Goal: Communication & Community: Connect with others

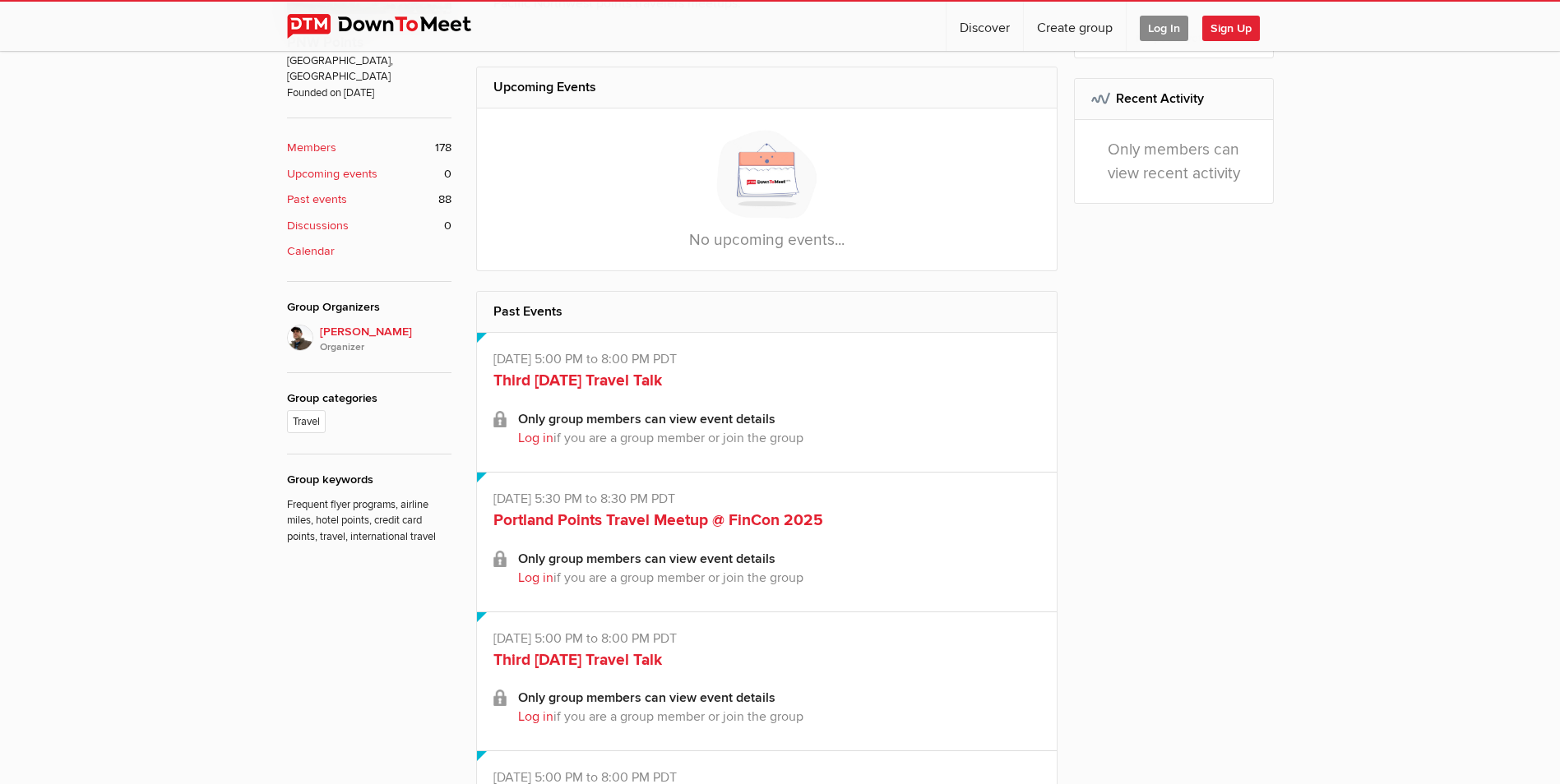
scroll to position [493, 0]
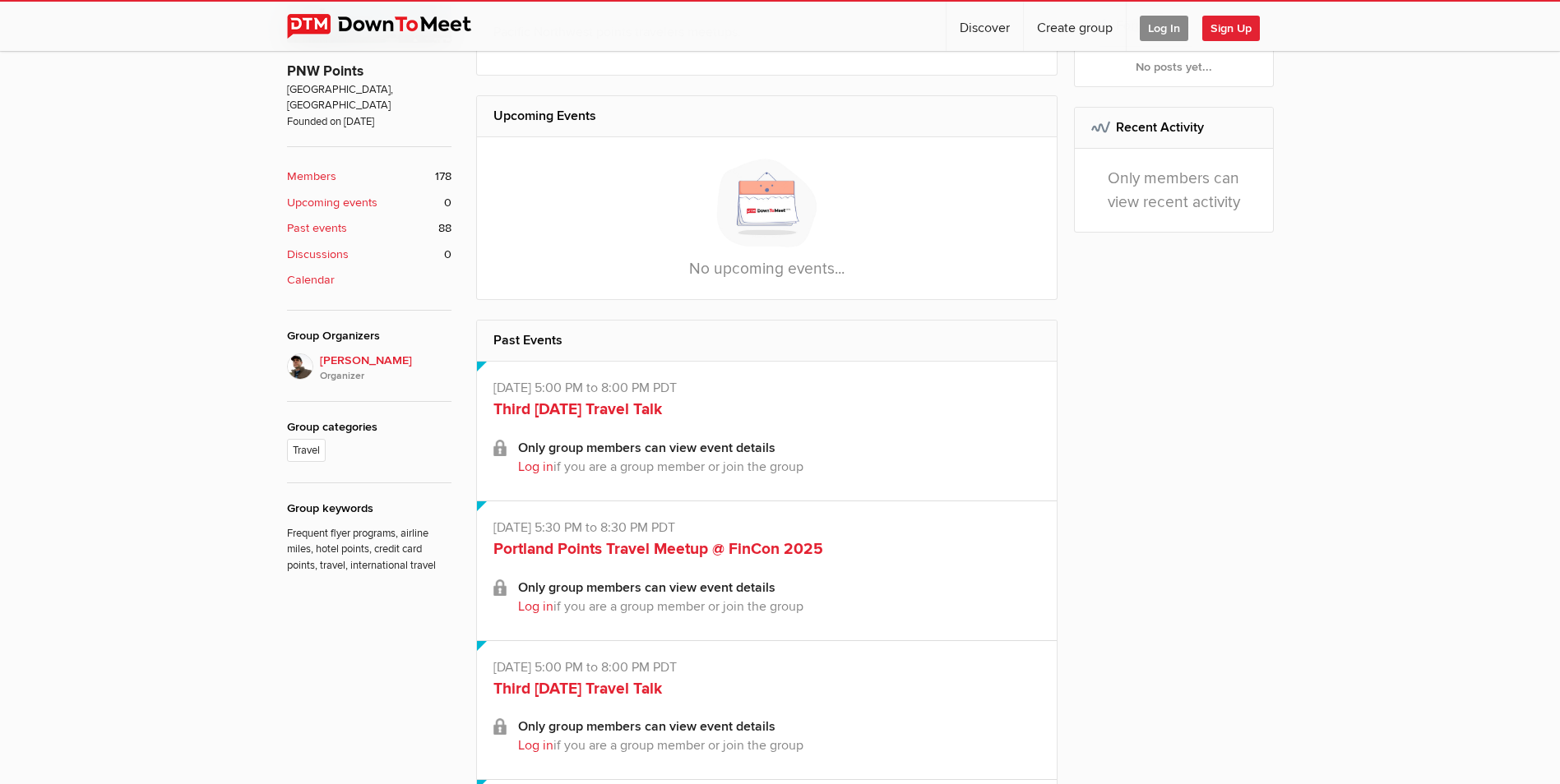
click at [1165, 28] on span "Log In" at bounding box center [1164, 28] width 48 height 26
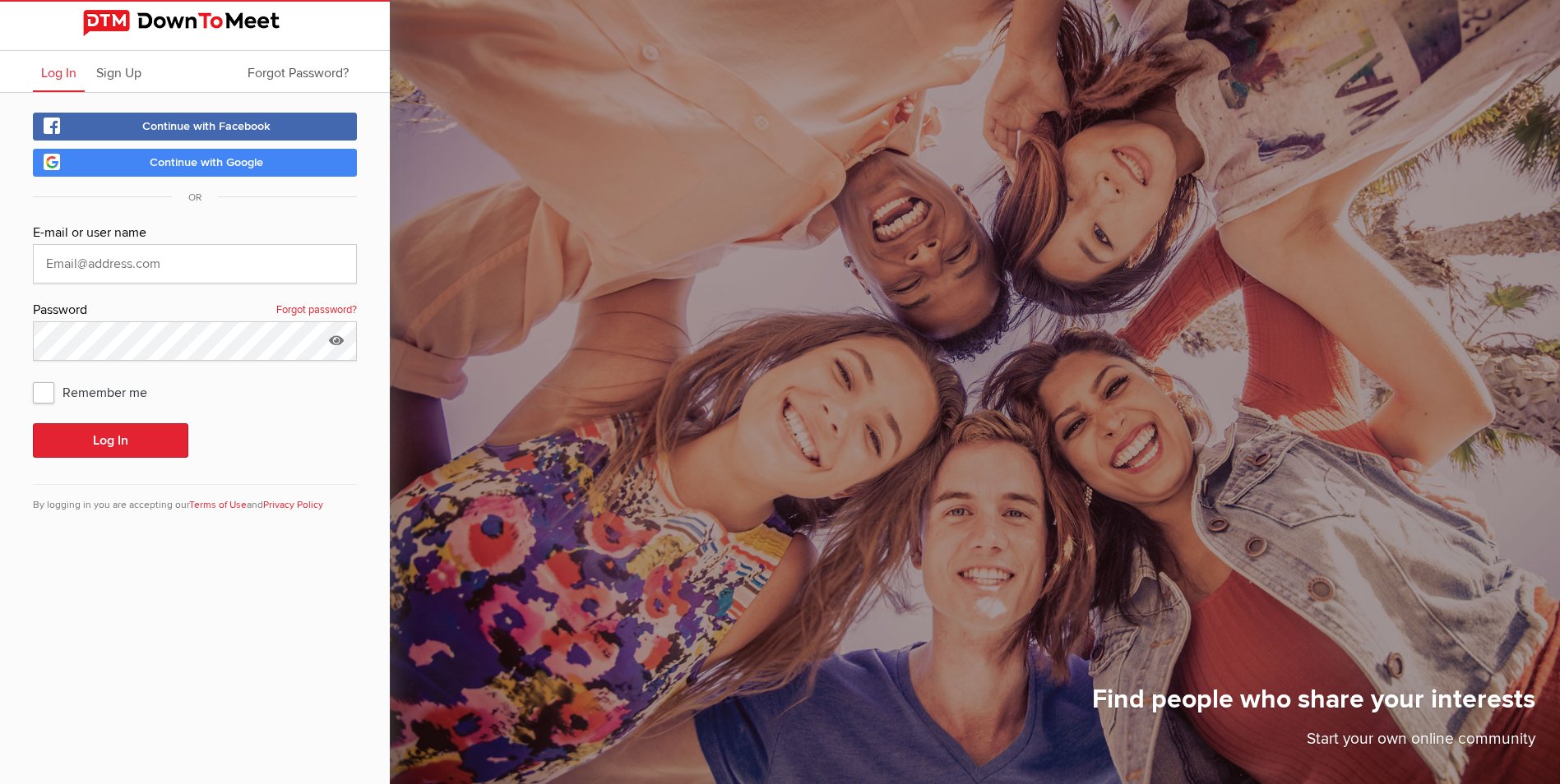
click at [157, 165] on span "Continue with Google" at bounding box center [206, 162] width 114 height 14
click at [192, 166] on span "Continue with Google" at bounding box center [206, 162] width 114 height 14
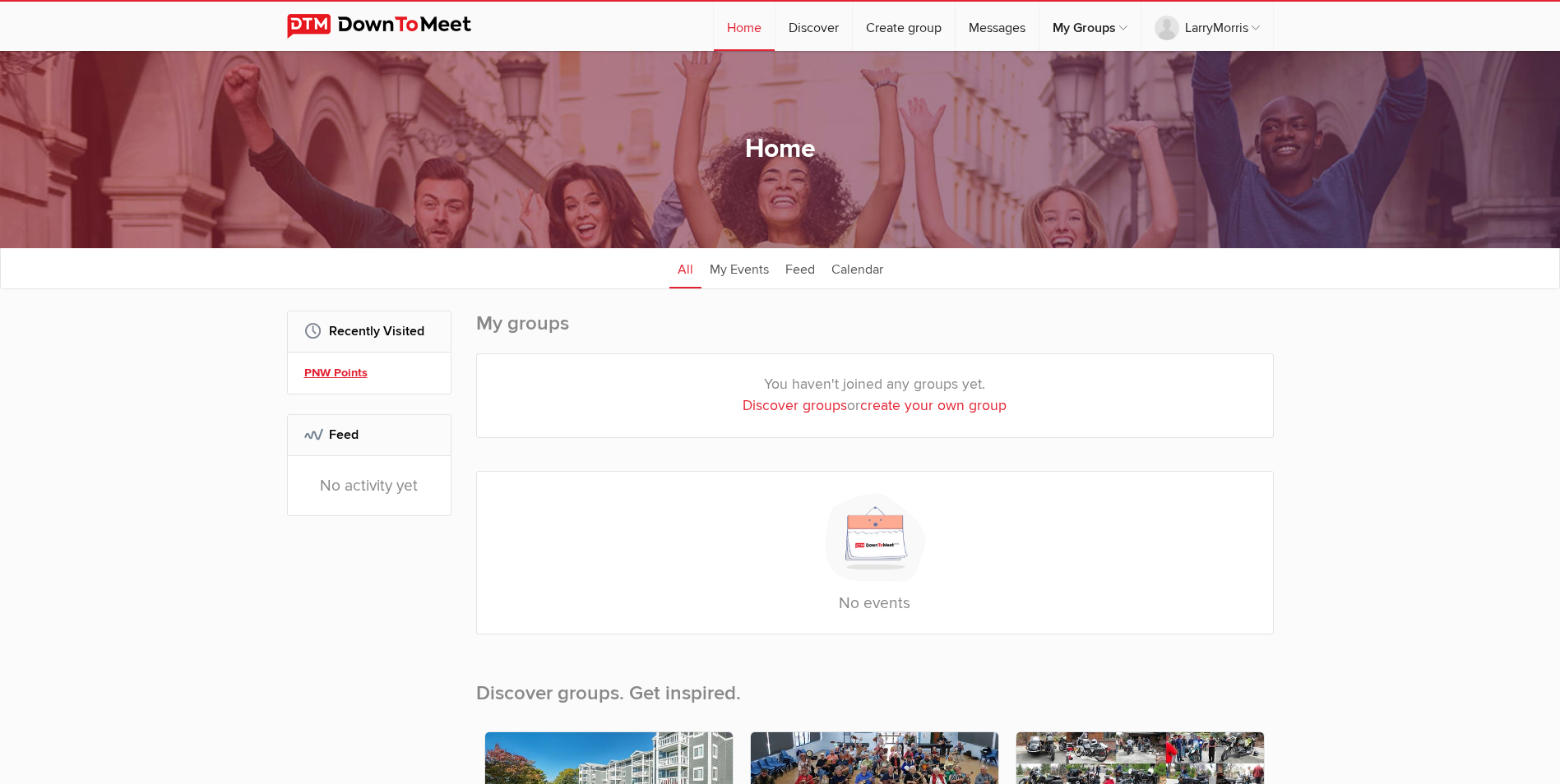
click at [323, 368] on link "PNW Points" at bounding box center [372, 373] width 135 height 18
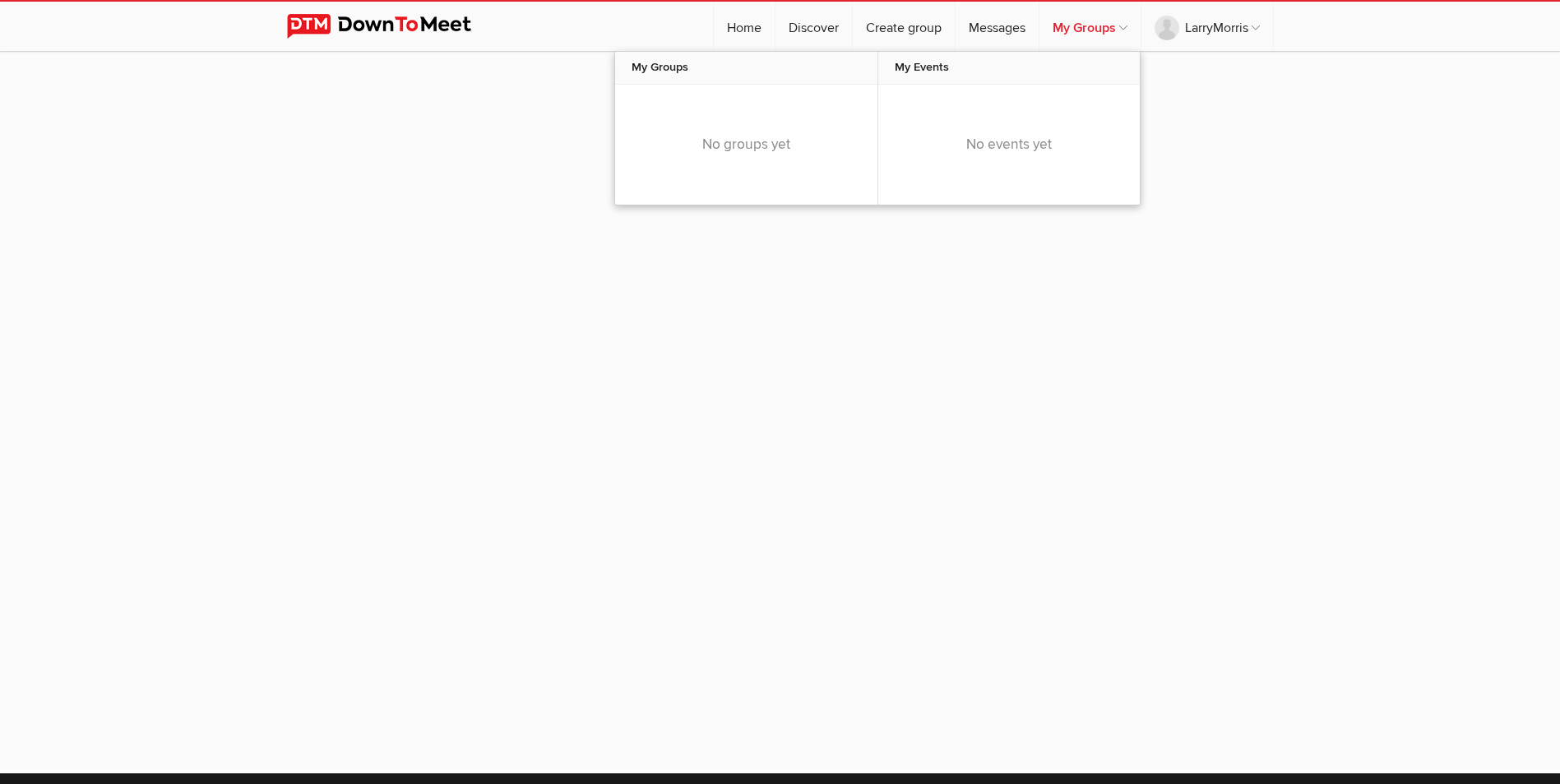
click at [1121, 26] on link "My Groups" at bounding box center [1090, 26] width 101 height 49
click at [1090, 27] on link "My Groups" at bounding box center [1090, 26] width 101 height 49
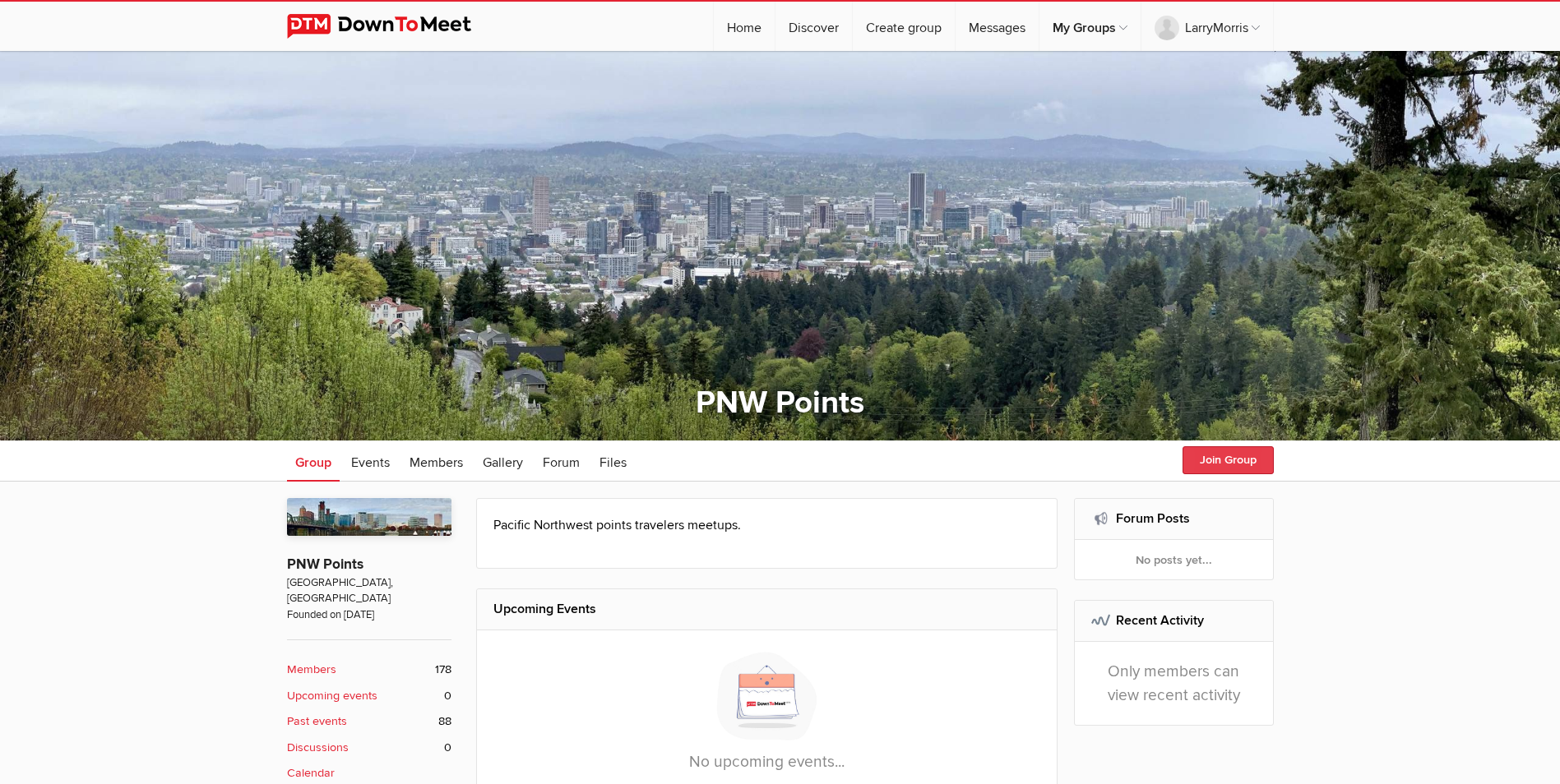
click at [1233, 462] on button "Join Group" at bounding box center [1229, 461] width 91 height 28
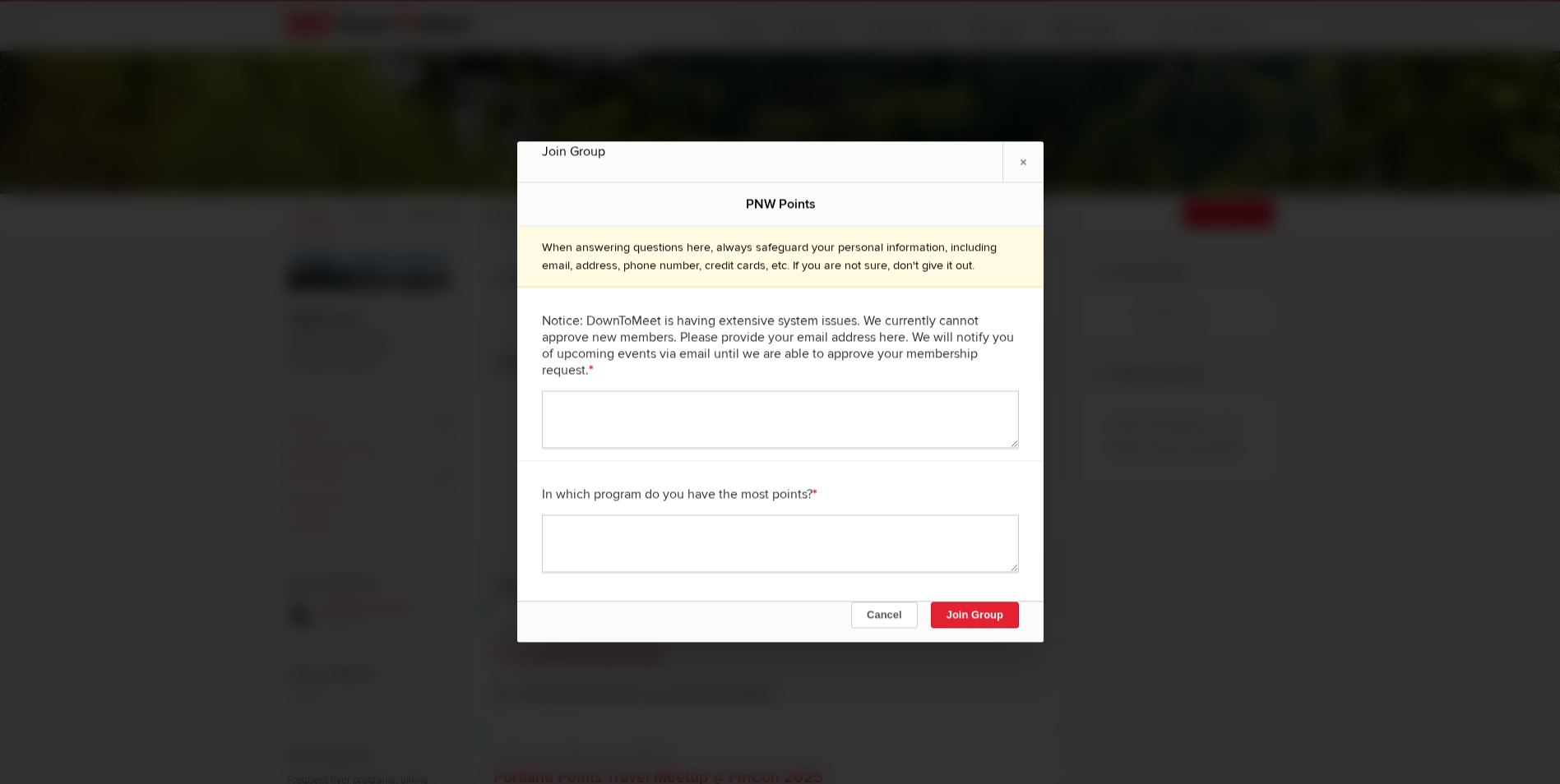
scroll to position [658, 0]
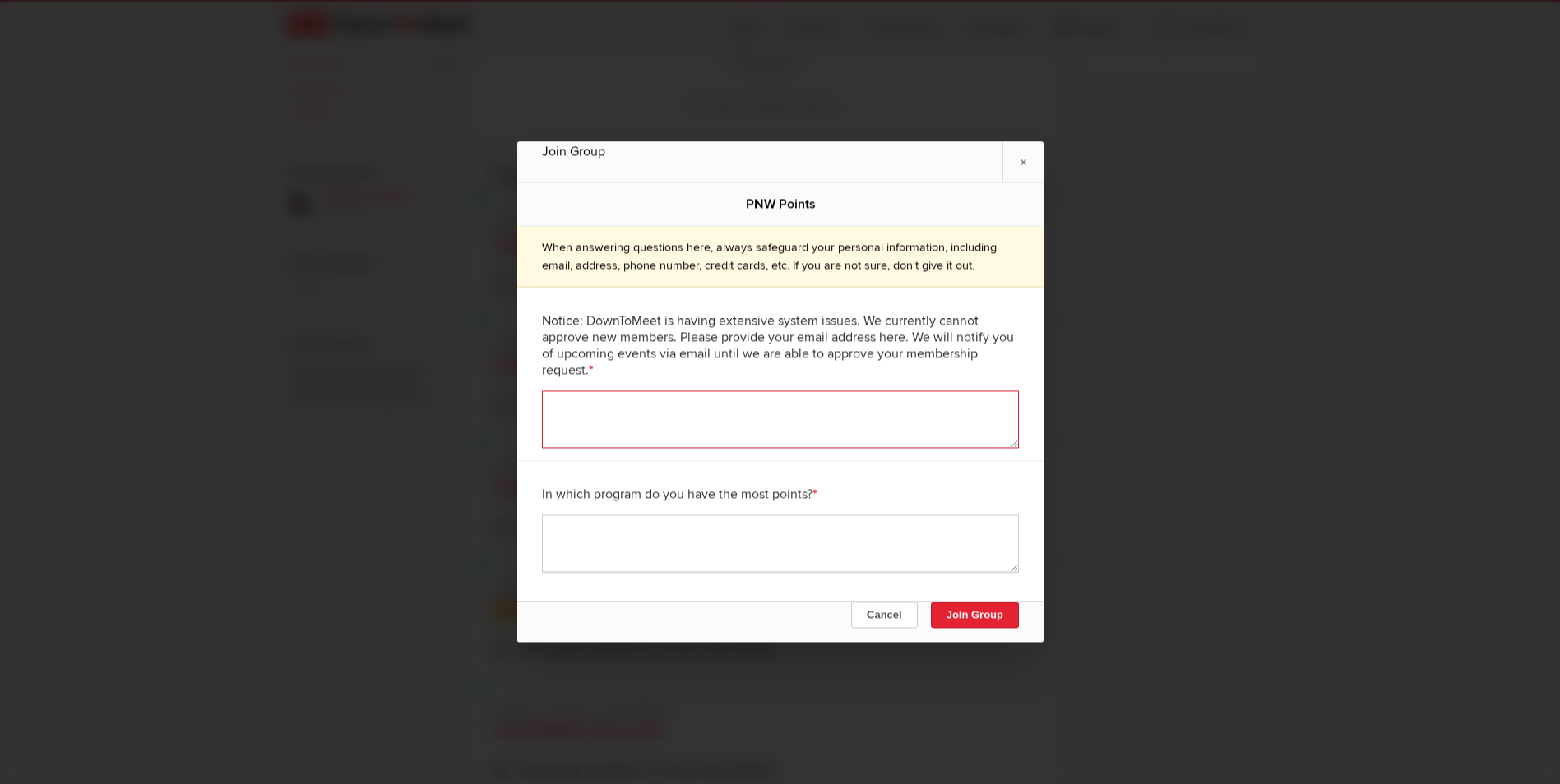
click at [589, 407] on textarea at bounding box center [780, 420] width 477 height 58
click at [909, 412] on textarea "lmorri@msn.com But I'm also in the WhatsApp, so I think I see the events there." at bounding box center [780, 420] width 477 height 58
type textarea "lmorri@msn.com But I'm also in the WhatsApp, so I think I see all the events th…"
click at [676, 532] on textarea at bounding box center [780, 544] width 477 height 58
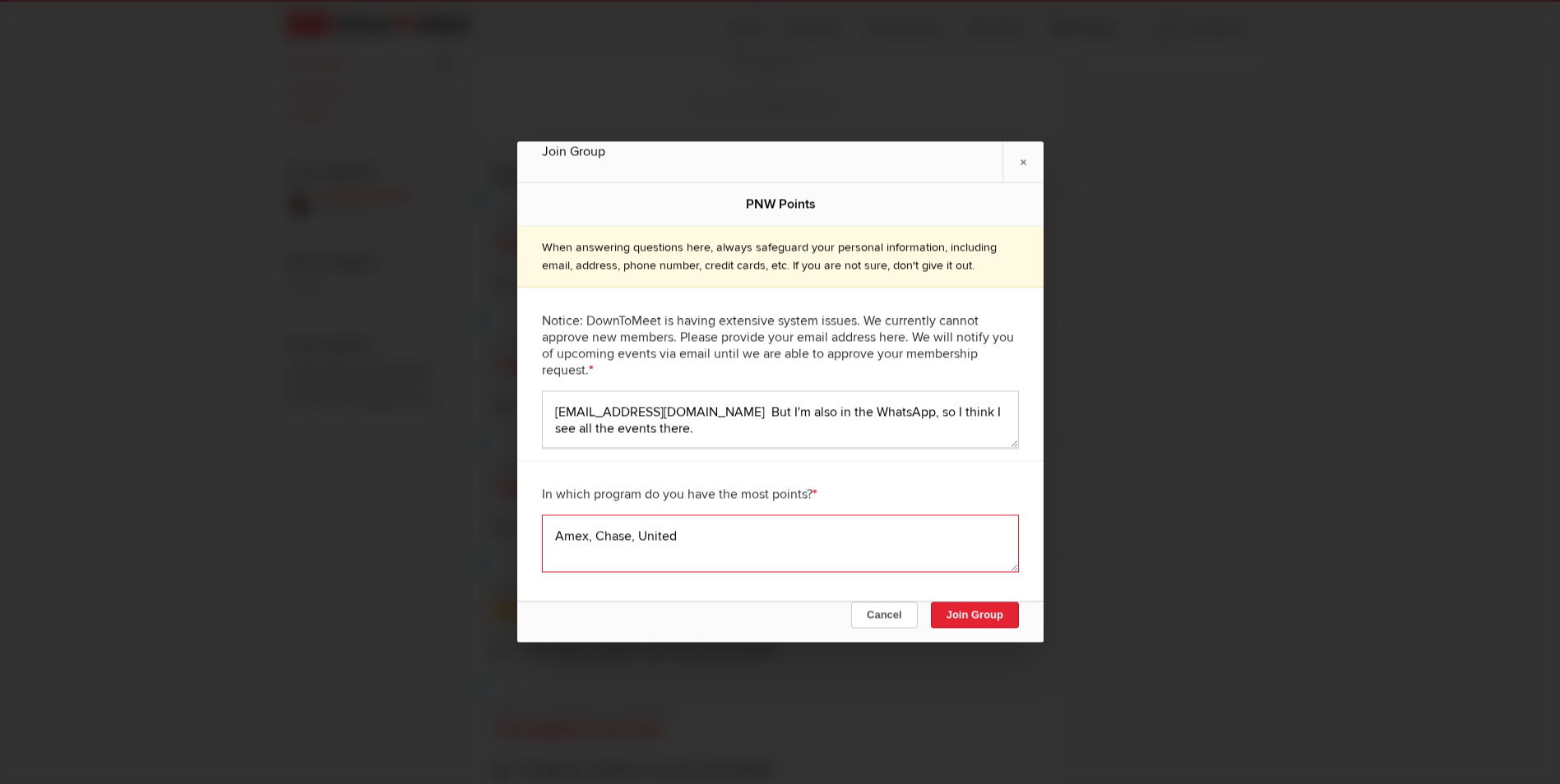
click at [558, 533] on textarea "Amex, Chase, United" at bounding box center [780, 544] width 477 height 58
type textarea "Top 3 in order: Amex, Chase, United"
click at [978, 614] on button "Join Group" at bounding box center [974, 616] width 88 height 27
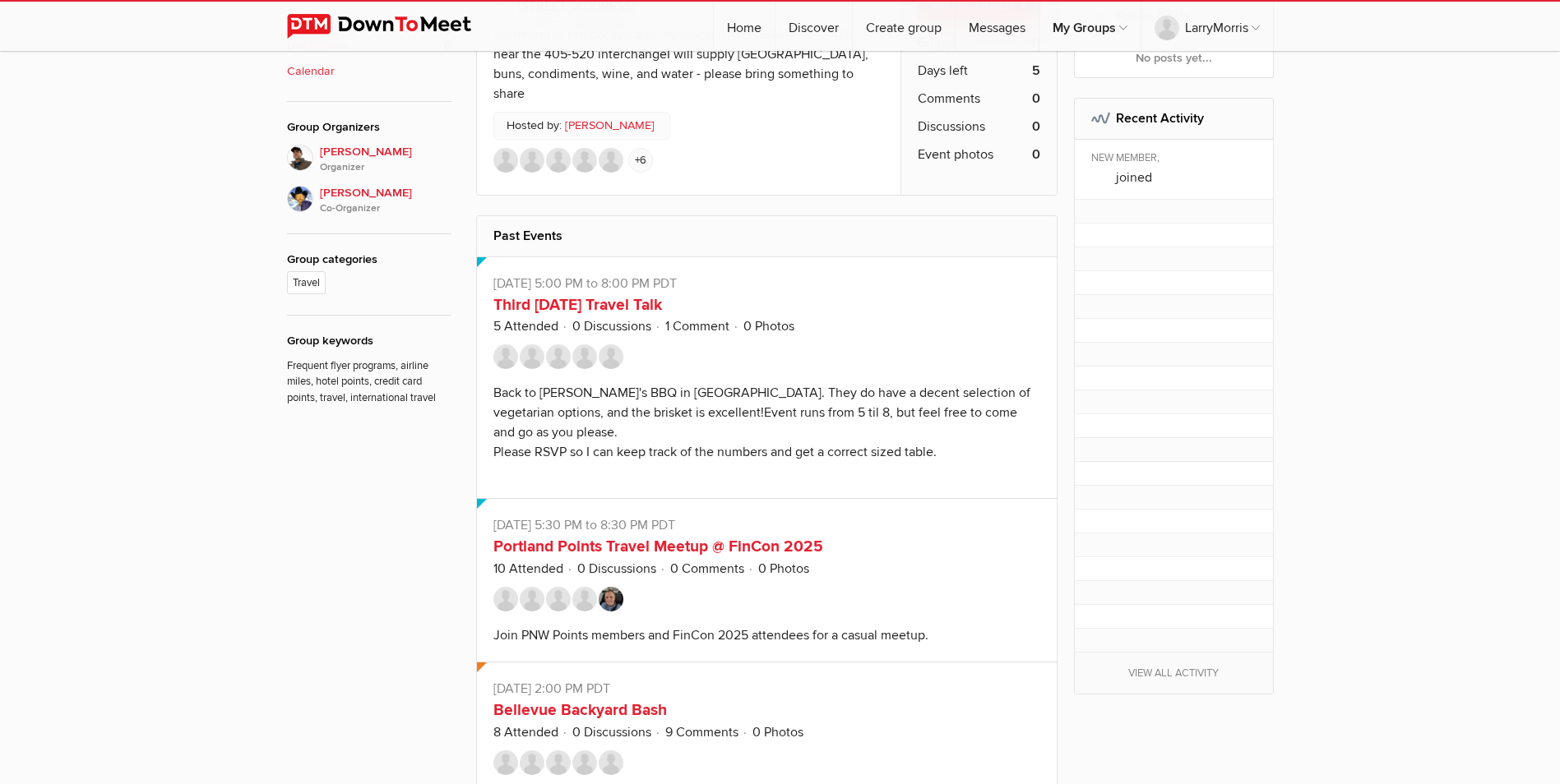
scroll to position [740, 0]
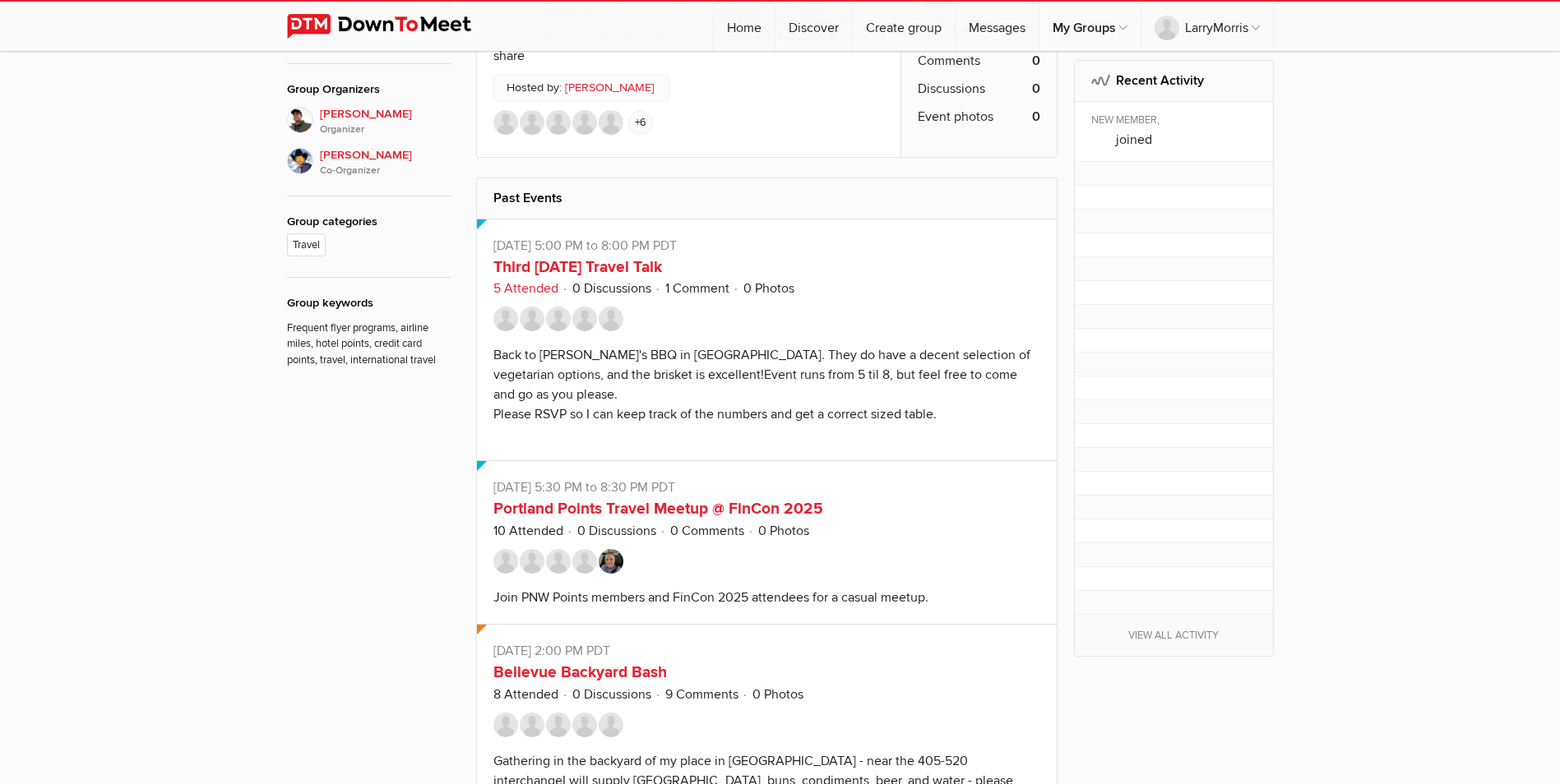
click at [537, 280] on link "5 Attended" at bounding box center [525, 288] width 65 height 16
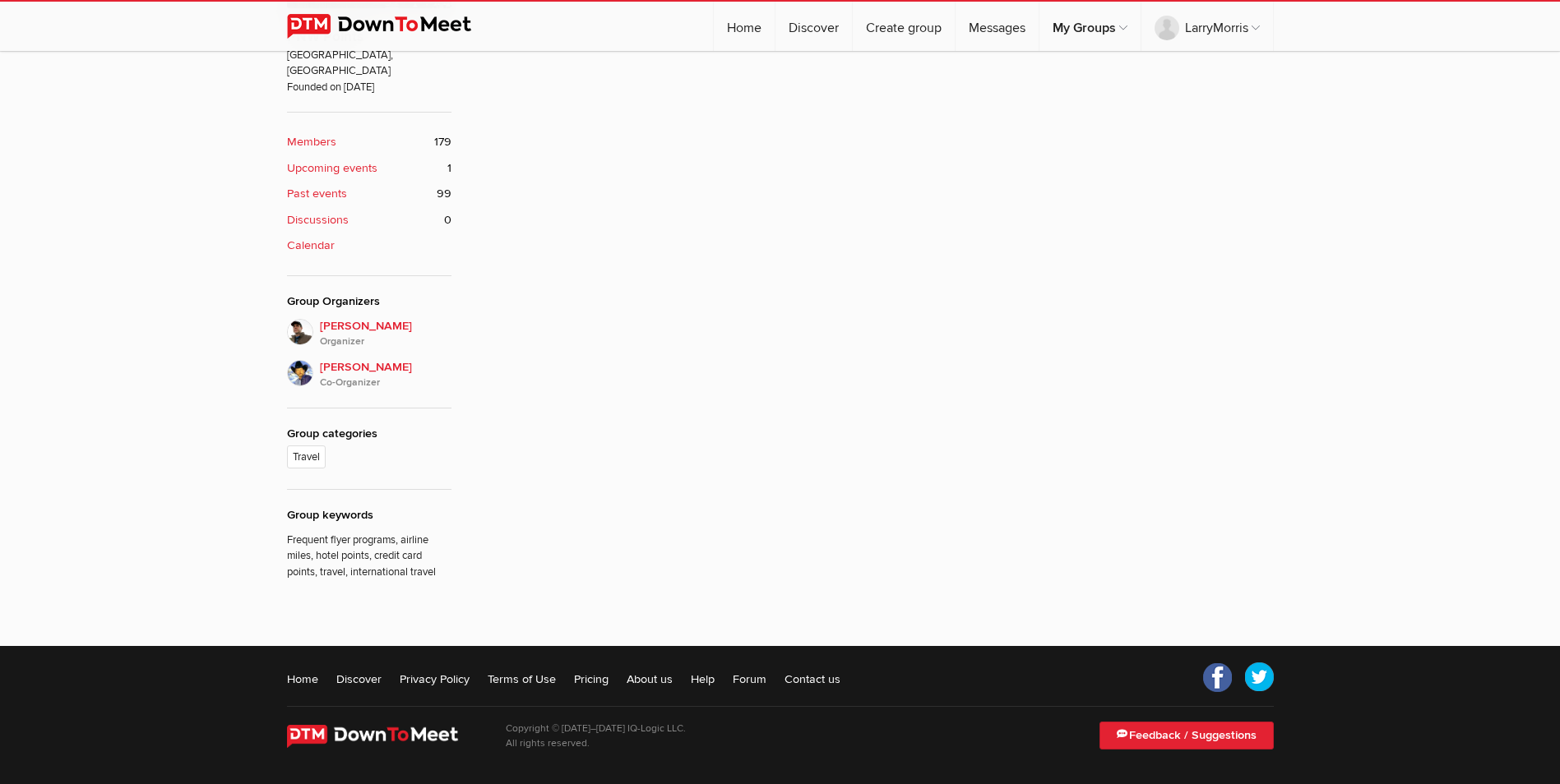
scroll to position [441, 0]
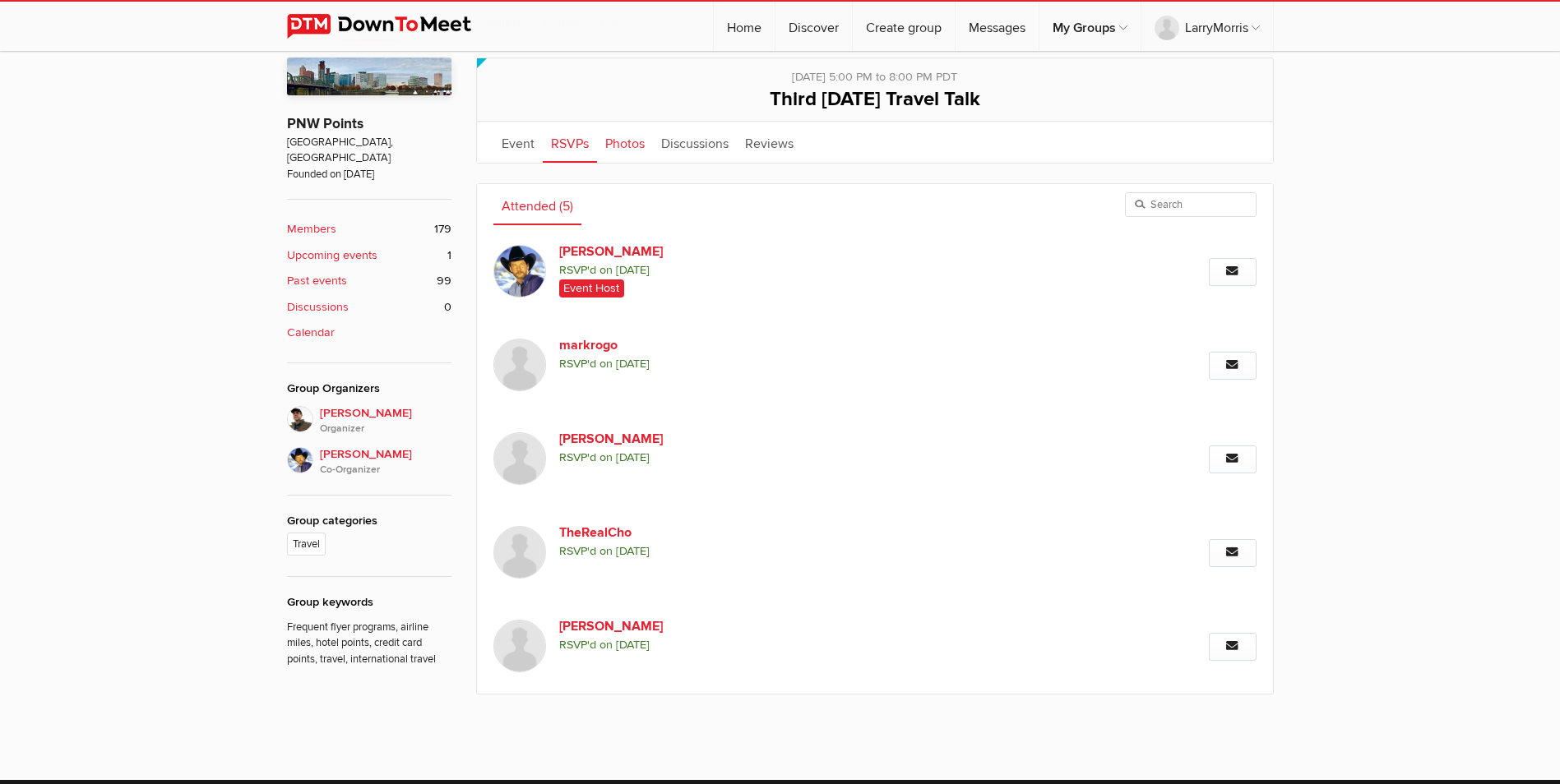
click at [623, 144] on link "Photos" at bounding box center [625, 142] width 56 height 41
click at [682, 142] on link "Discussions" at bounding box center [695, 142] width 84 height 41
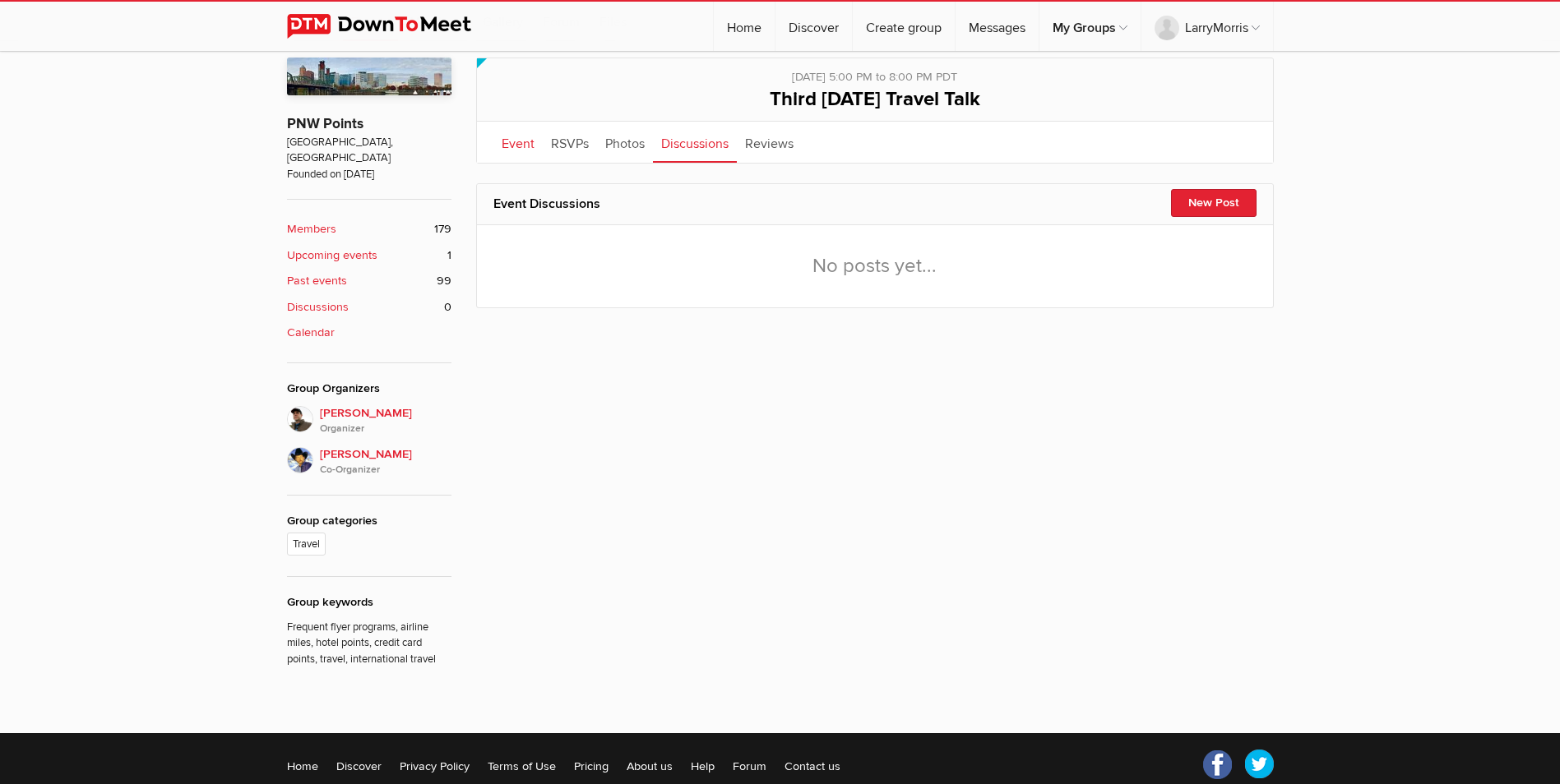
click at [522, 141] on link "Event" at bounding box center [518, 142] width 49 height 41
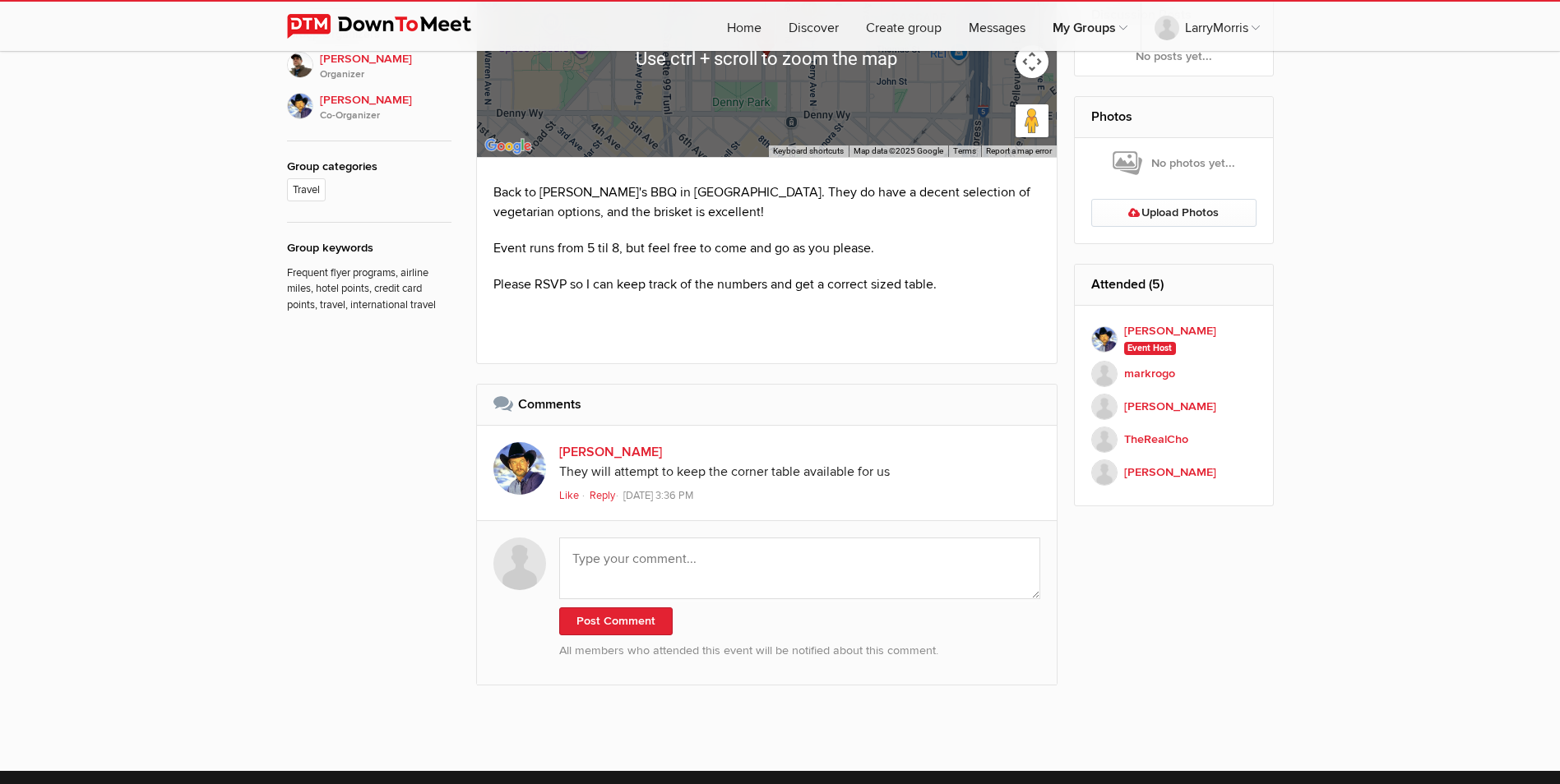
scroll to position [852, 0]
